Goal: Transaction & Acquisition: Purchase product/service

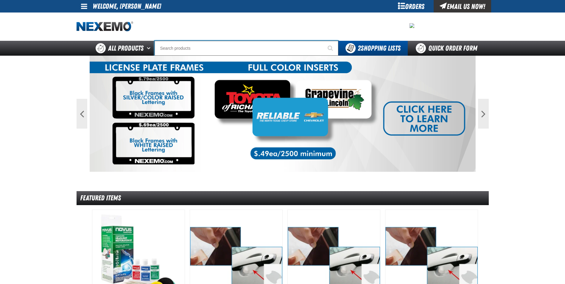
click at [180, 46] on input "Search" at bounding box center [247, 48] width 184 height 15
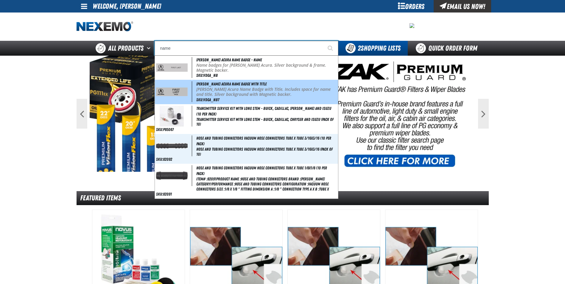
click at [174, 90] on img at bounding box center [172, 92] width 32 height 9
type input "[PERSON_NAME] Acura Name Badge with Title"
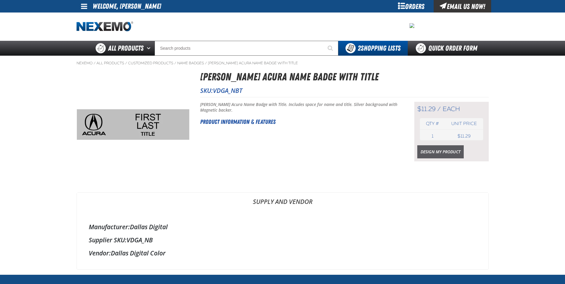
click at [444, 152] on link "Design My Product" at bounding box center [441, 151] width 46 height 13
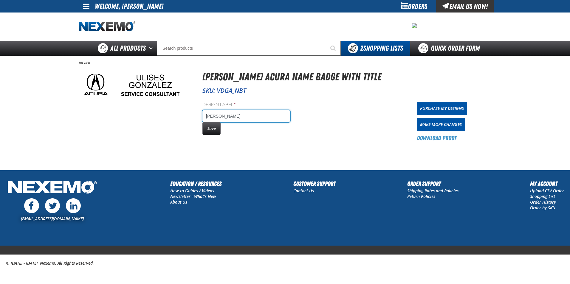
click at [250, 117] on input "ulises gonzalezlast" at bounding box center [246, 116] width 88 height 12
click at [242, 117] on input "ulises gonzalez" at bounding box center [246, 116] width 88 height 12
type input "u"
type input "[PERSON_NAME]"
click at [214, 130] on button "Save" at bounding box center [211, 128] width 18 height 13
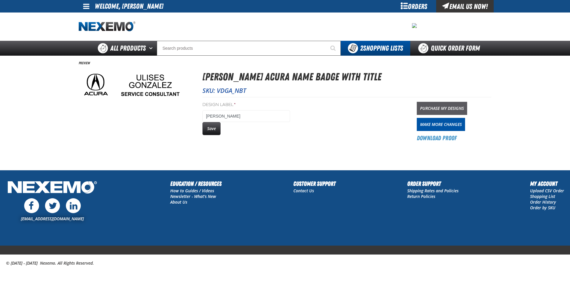
click at [442, 107] on link "Purchase My Designs" at bounding box center [442, 108] width 50 height 13
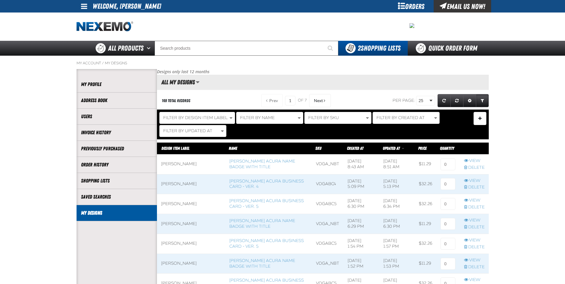
scroll to position [0, 0]
click at [450, 166] on input at bounding box center [448, 165] width 15 height 12
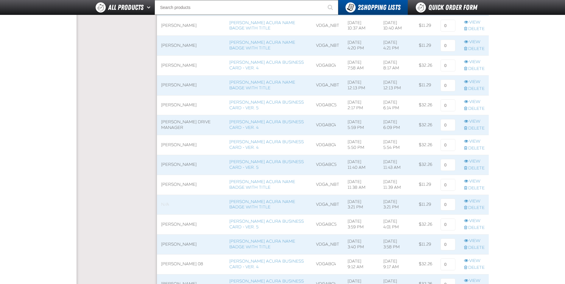
scroll to position [447, 0]
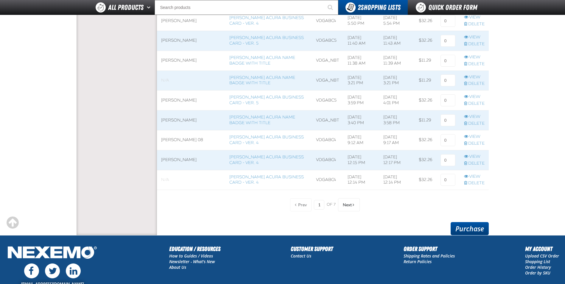
type input "1"
click at [463, 226] on link "Purchase" at bounding box center [470, 228] width 38 height 13
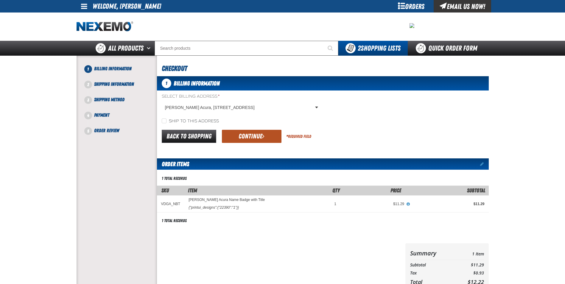
click at [247, 137] on button "Continue" at bounding box center [252, 136] width 60 height 13
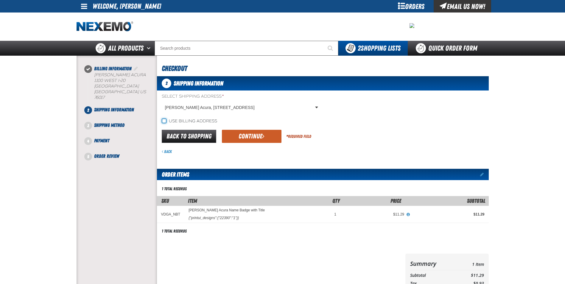
click at [164, 121] on input "Use billing address" at bounding box center [164, 121] width 5 height 5
checkbox input "true"
click at [248, 137] on button "Continue" at bounding box center [252, 136] width 60 height 13
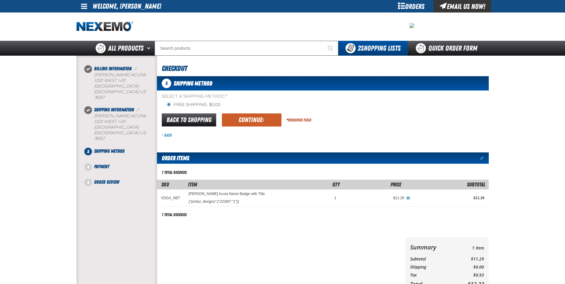
click at [248, 120] on button "Continue" at bounding box center [252, 120] width 60 height 13
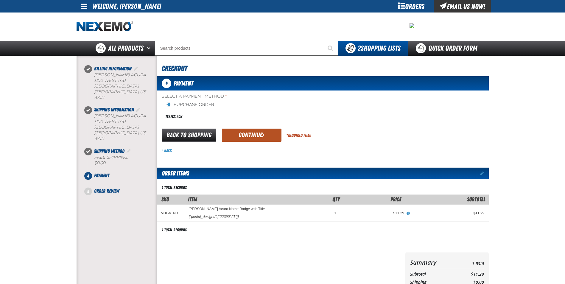
click at [248, 134] on button "Continue" at bounding box center [252, 135] width 60 height 13
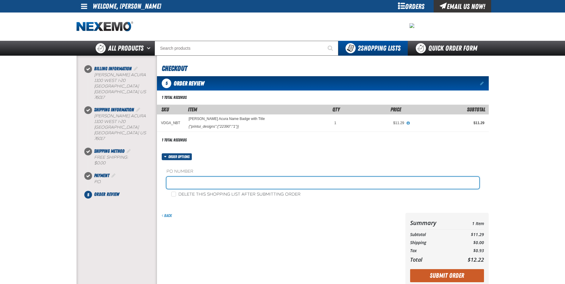
drag, startPoint x: 185, startPoint y: 183, endPoint x: 186, endPoint y: 180, distance: 3.3
click at [185, 182] on input "text" at bounding box center [323, 183] width 313 height 12
type input "VERON SHORTER"
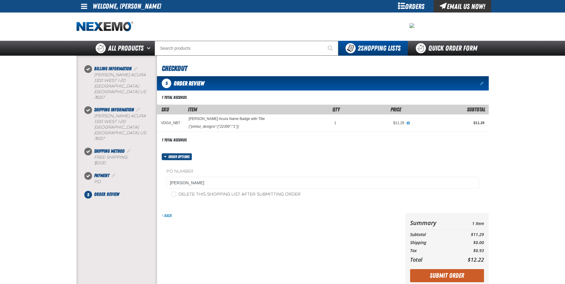
click at [455, 282] on button "Submit Order" at bounding box center [447, 275] width 74 height 13
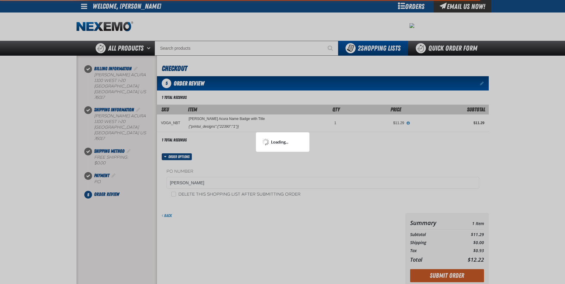
click at [455, 280] on div at bounding box center [282, 142] width 565 height 284
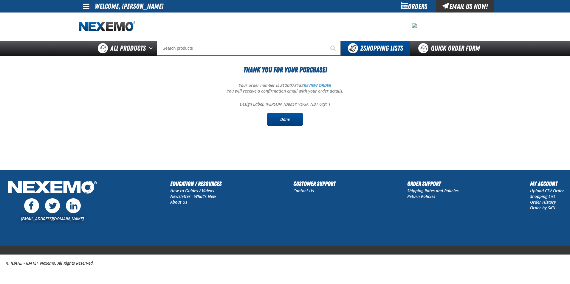
click at [287, 120] on link "Done" at bounding box center [285, 119] width 36 height 13
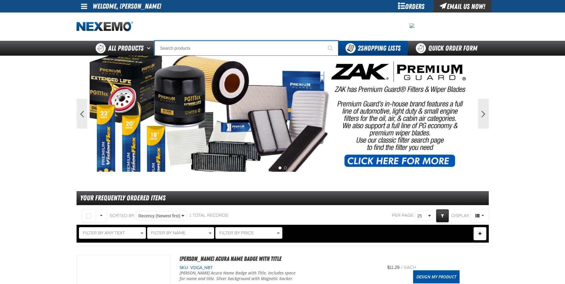
click at [172, 43] on input "Search" at bounding box center [247, 48] width 184 height 15
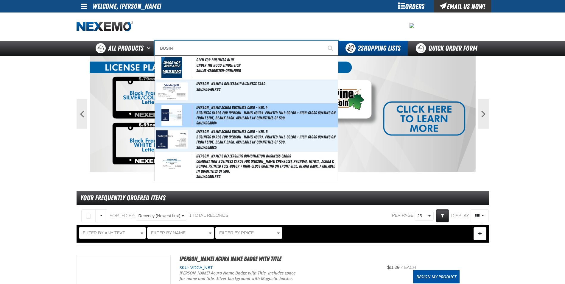
click at [177, 116] on img at bounding box center [172, 115] width 21 height 21
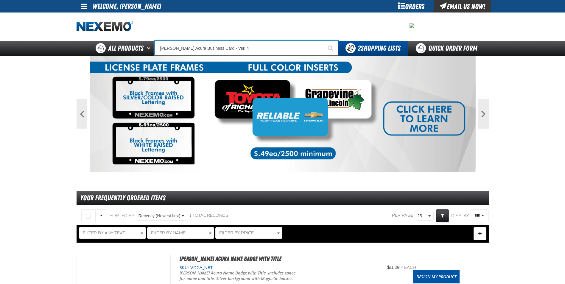
type input "[PERSON_NAME] Acura Business Card - Ver. 4"
click at [177, 116] on img at bounding box center [283, 114] width 386 height 116
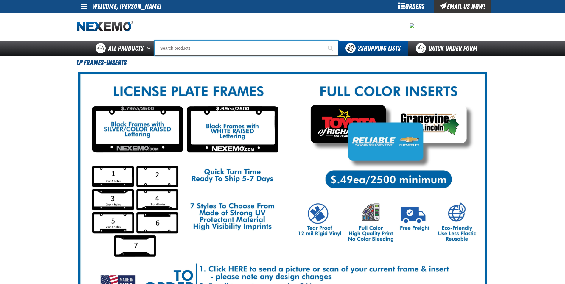
click at [166, 44] on input "Search" at bounding box center [247, 48] width 184 height 15
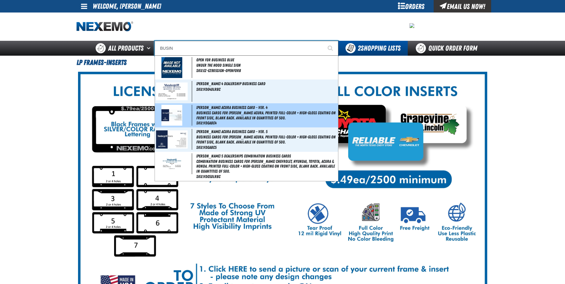
click at [175, 109] on img at bounding box center [172, 115] width 21 height 21
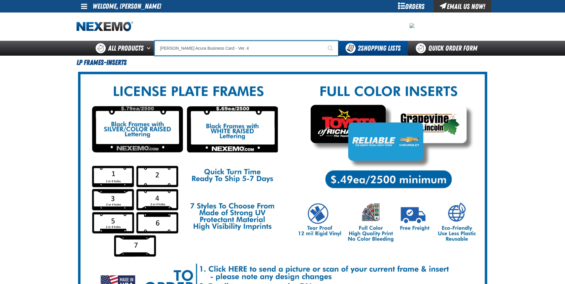
type input "[PERSON_NAME] Acura Business Card - Ver. 4"
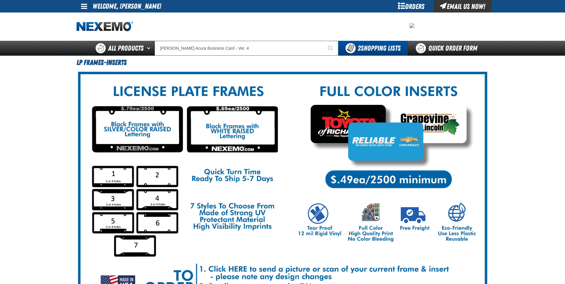
click at [175, 109] on img at bounding box center [283, 194] width 410 height 244
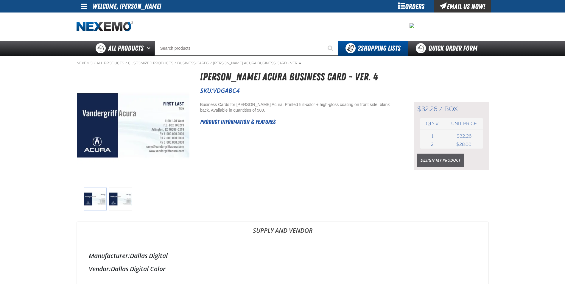
click at [430, 158] on link "Design My Product" at bounding box center [441, 160] width 46 height 13
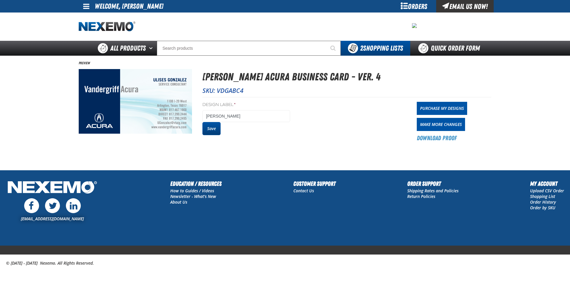
click at [214, 131] on button "Save" at bounding box center [211, 128] width 18 height 13
click at [215, 128] on button "Save" at bounding box center [211, 128] width 18 height 13
click at [434, 110] on link "Purchase My Designs" at bounding box center [442, 108] width 50 height 13
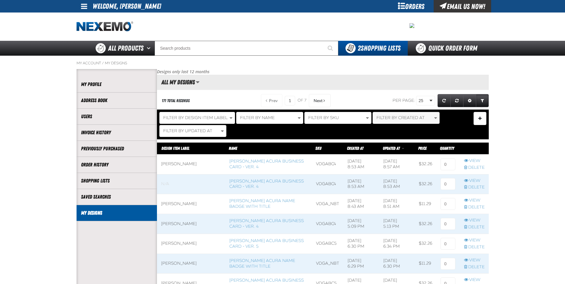
scroll to position [0, 0]
click at [448, 165] on input at bounding box center [448, 165] width 15 height 12
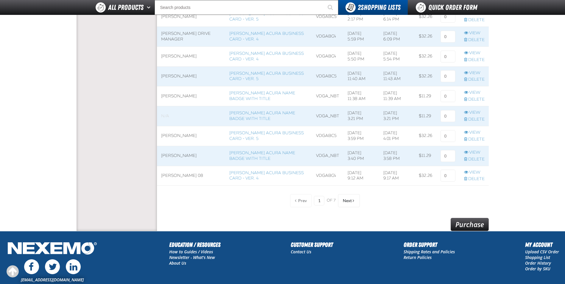
scroll to position [512, 0]
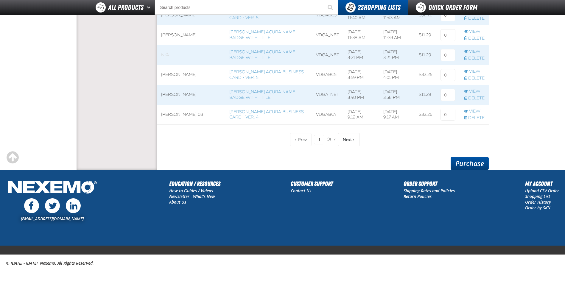
type input "1"
drag, startPoint x: 476, startPoint y: 157, endPoint x: 472, endPoint y: 164, distance: 8.2
click at [476, 158] on link "Purchase" at bounding box center [470, 163] width 38 height 13
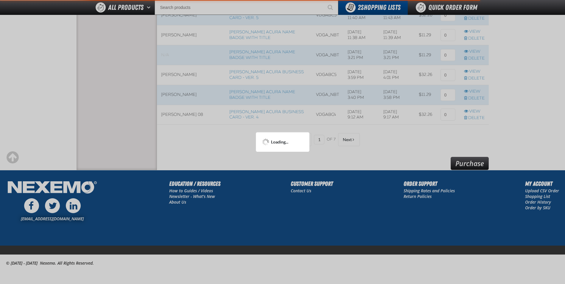
click at [474, 164] on div at bounding box center [282, 142] width 565 height 284
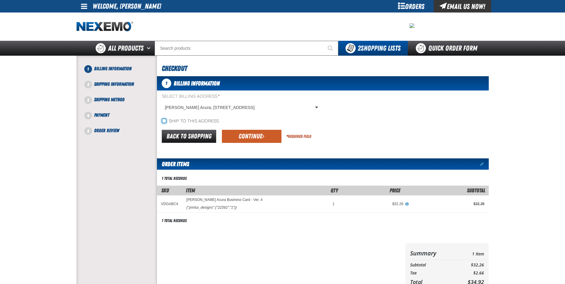
click at [162, 123] on input "Ship to this address" at bounding box center [164, 121] width 5 height 5
checkbox input "true"
click at [227, 134] on button "Continue" at bounding box center [252, 136] width 60 height 13
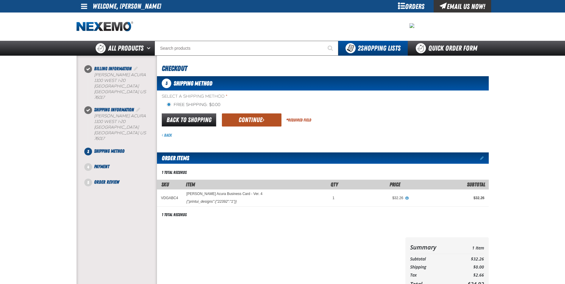
click at [235, 120] on button "Continue" at bounding box center [252, 120] width 60 height 13
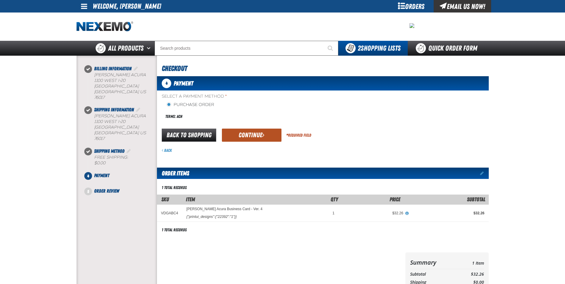
click at [255, 135] on button "Continue" at bounding box center [252, 135] width 60 height 13
